Goal: Navigation & Orientation: Find specific page/section

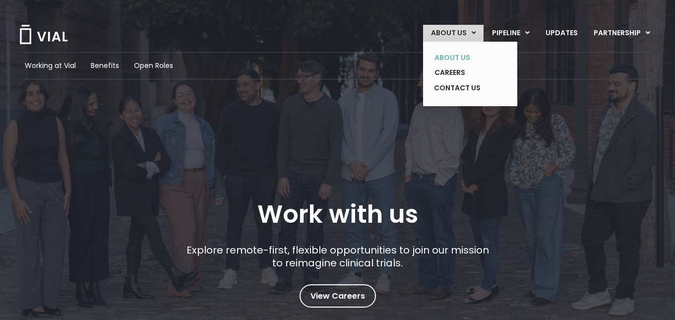
click at [471, 54] on link "ABOUT US" at bounding box center [462, 57] width 72 height 15
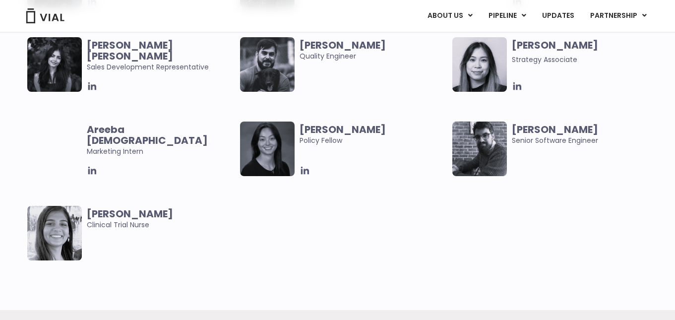
scroll to position [2055, 0]
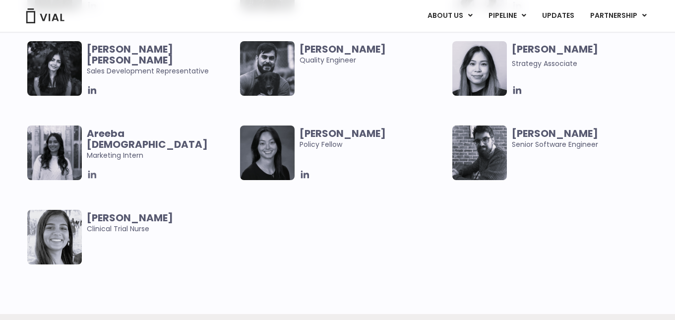
click at [92, 173] on icon at bounding box center [92, 175] width 8 height 8
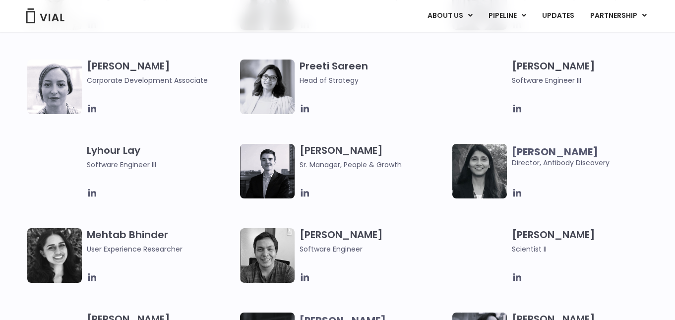
scroll to position [1443, 0]
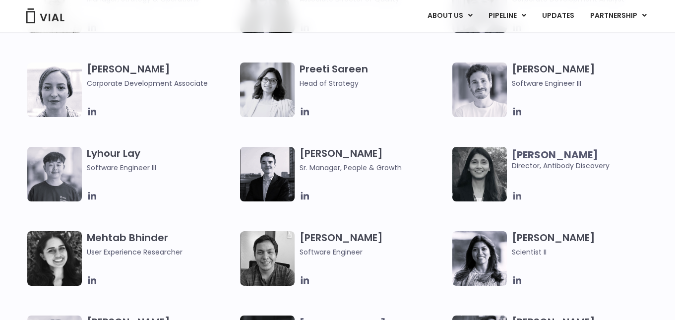
click at [517, 194] on icon at bounding box center [517, 196] width 8 height 8
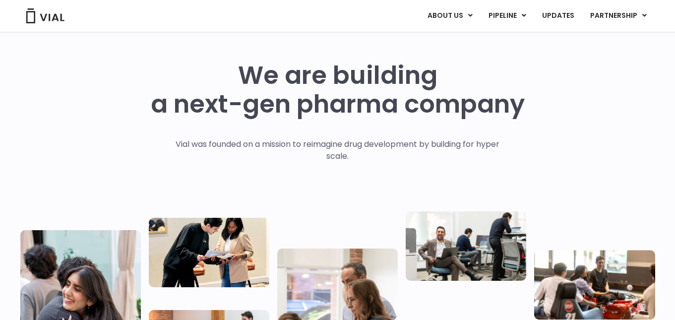
scroll to position [0, 0]
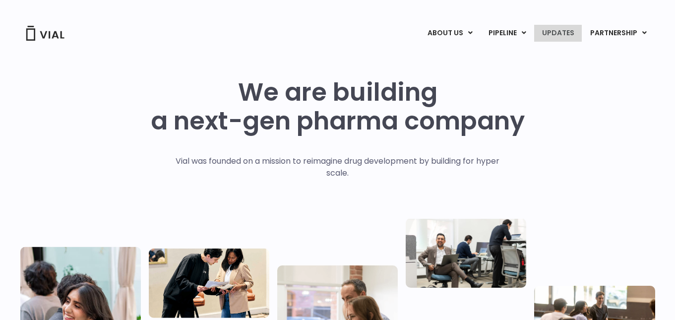
click at [572, 31] on link "UPDATES" at bounding box center [558, 33] width 48 height 17
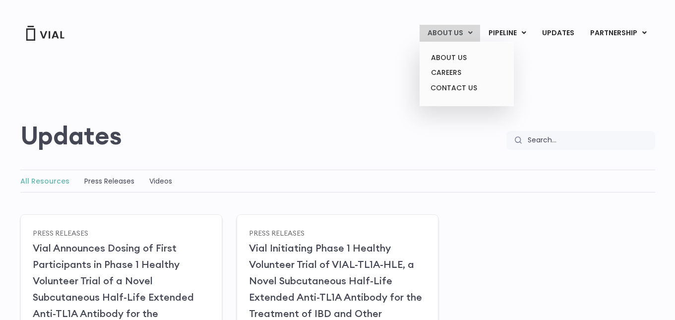
click at [468, 35] on link "ABOUT US" at bounding box center [450, 33] width 61 height 17
click at [457, 75] on link "CAREERS" at bounding box center [466, 72] width 87 height 15
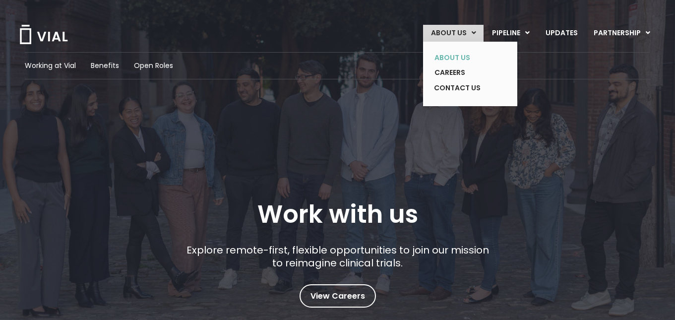
click at [463, 58] on link "ABOUT US" at bounding box center [462, 57] width 72 height 15
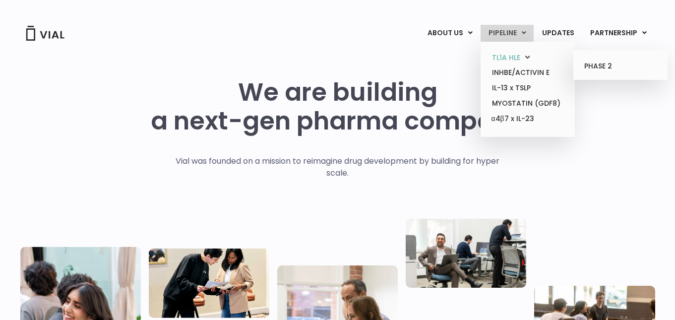
click at [519, 54] on link "TL1A HLE" at bounding box center [527, 57] width 87 height 15
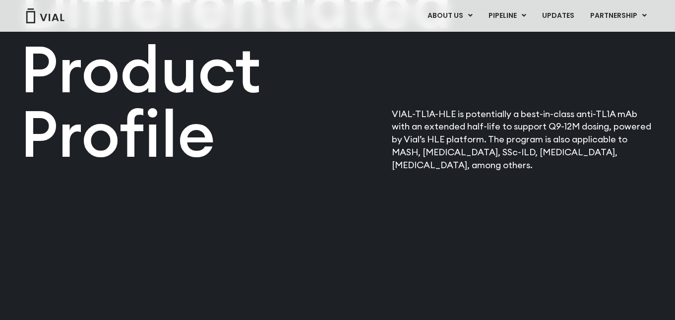
scroll to position [1276, 0]
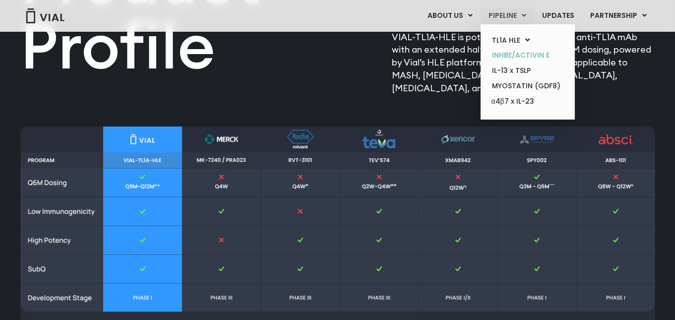
click at [525, 51] on link "INHBE/ACTIVIN E" at bounding box center [527, 55] width 87 height 15
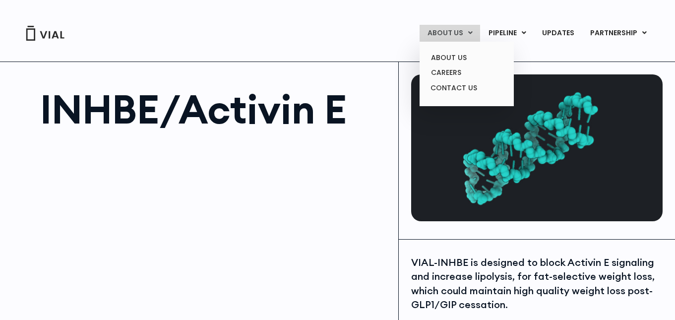
click at [467, 33] on link "ABOUT US" at bounding box center [450, 33] width 61 height 17
click at [464, 52] on link "ABOUT US" at bounding box center [466, 57] width 87 height 15
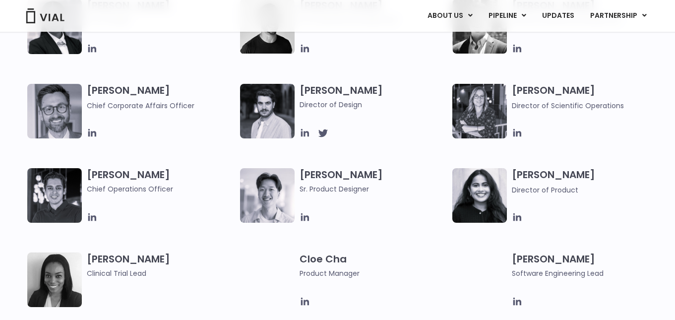
scroll to position [588, 0]
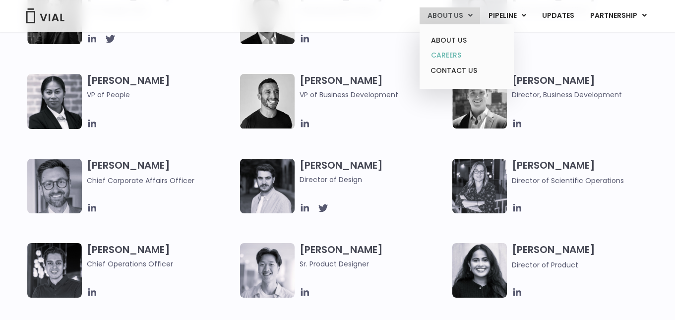
click at [462, 49] on link "CAREERS" at bounding box center [466, 55] width 87 height 15
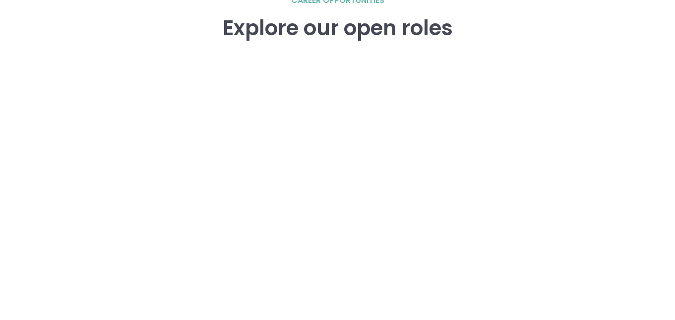
scroll to position [1624, 0]
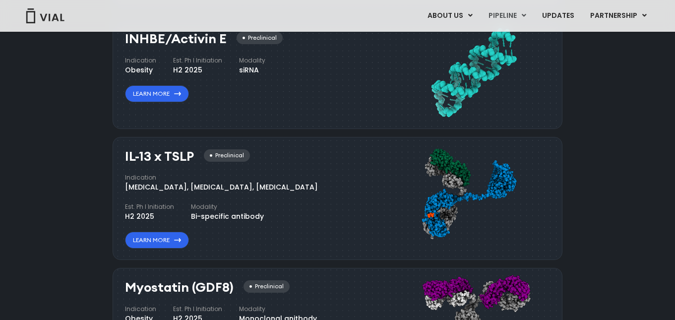
scroll to position [854, 0]
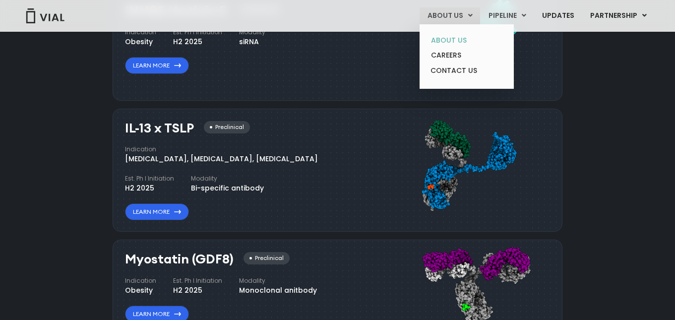
click at [463, 36] on link "ABOUT US" at bounding box center [466, 40] width 87 height 15
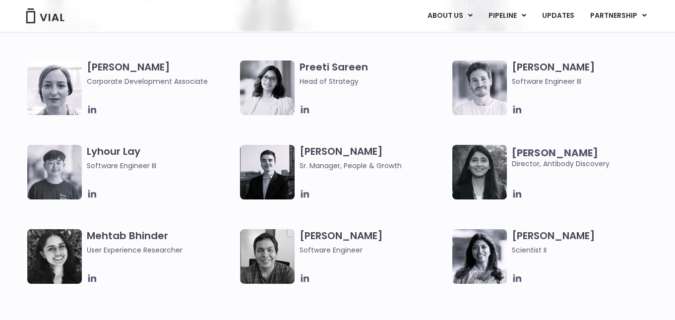
scroll to position [1446, 0]
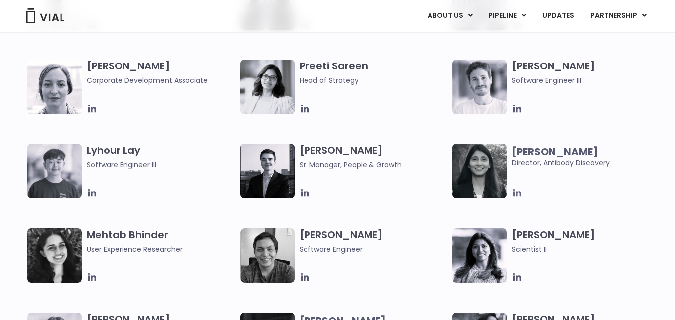
click at [520, 194] on icon at bounding box center [517, 193] width 8 height 8
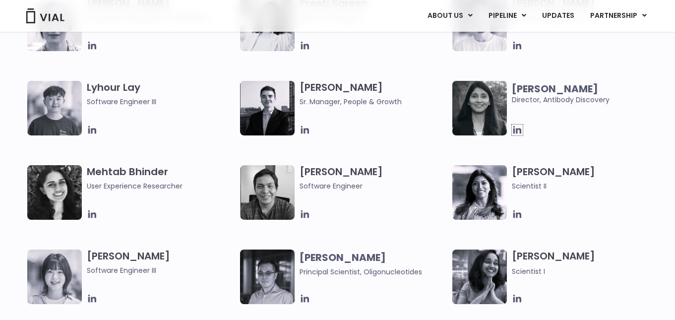
scroll to position [1510, 0]
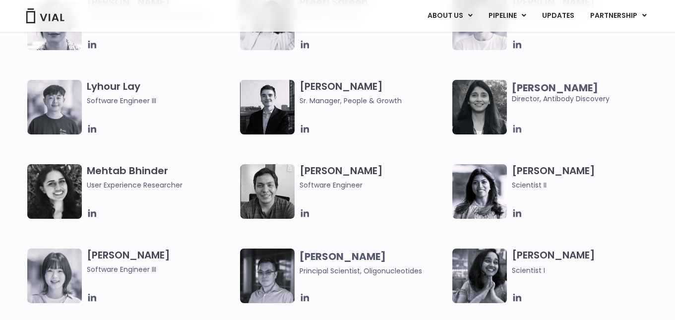
click at [515, 129] on icon at bounding box center [517, 129] width 8 height 8
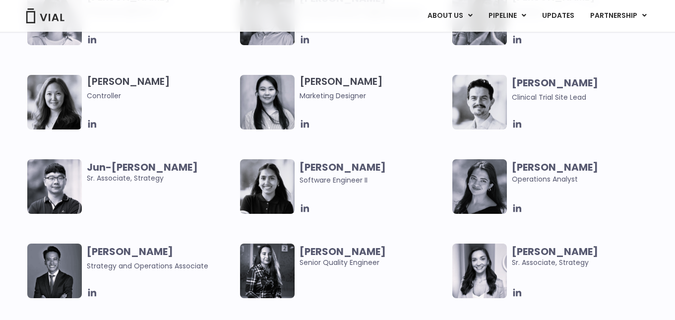
scroll to position [1797, 0]
